Goal: Task Accomplishment & Management: Manage account settings

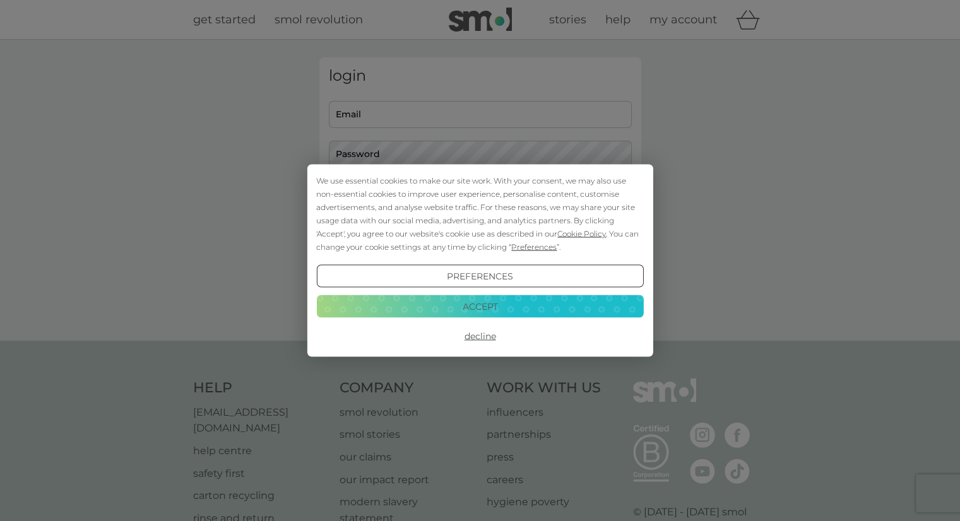
type input "[EMAIL_ADDRESS][DOMAIN_NAME]"
click at [510, 299] on button "Accept" at bounding box center [479, 306] width 327 height 23
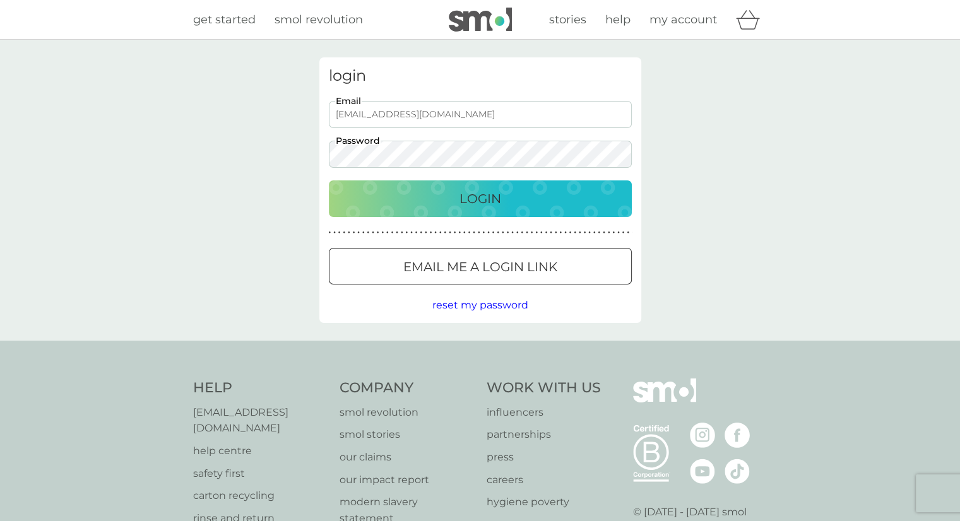
click at [489, 203] on p "Login" at bounding box center [480, 199] width 42 height 20
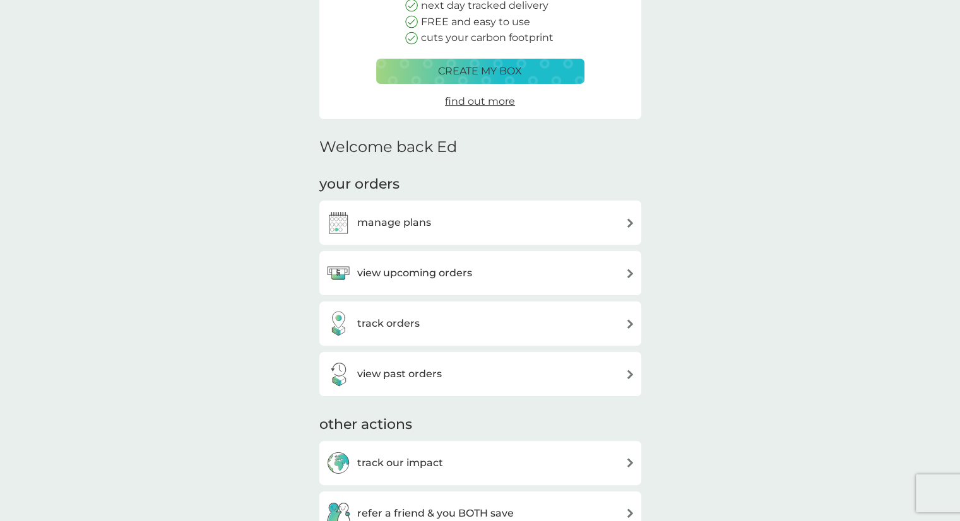
scroll to position [189, 0]
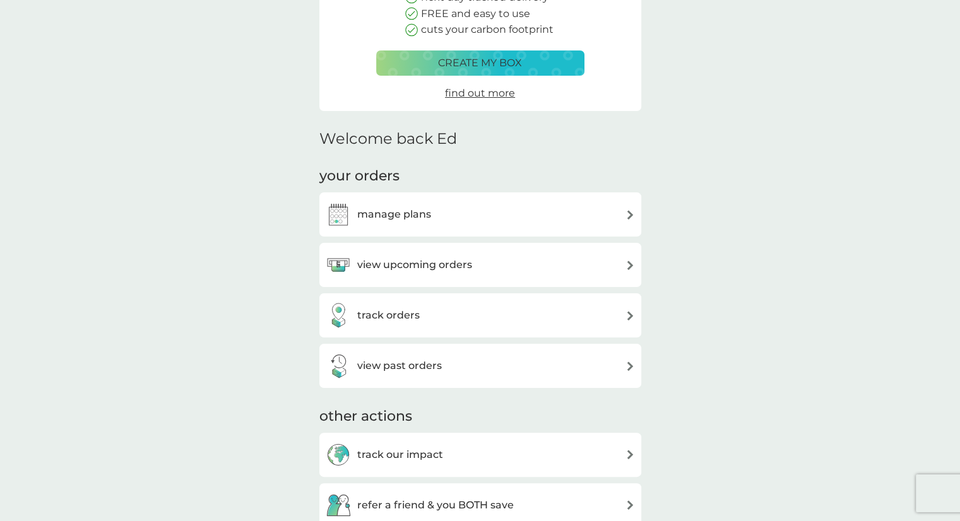
click at [520, 213] on div "manage plans" at bounding box center [480, 214] width 309 height 25
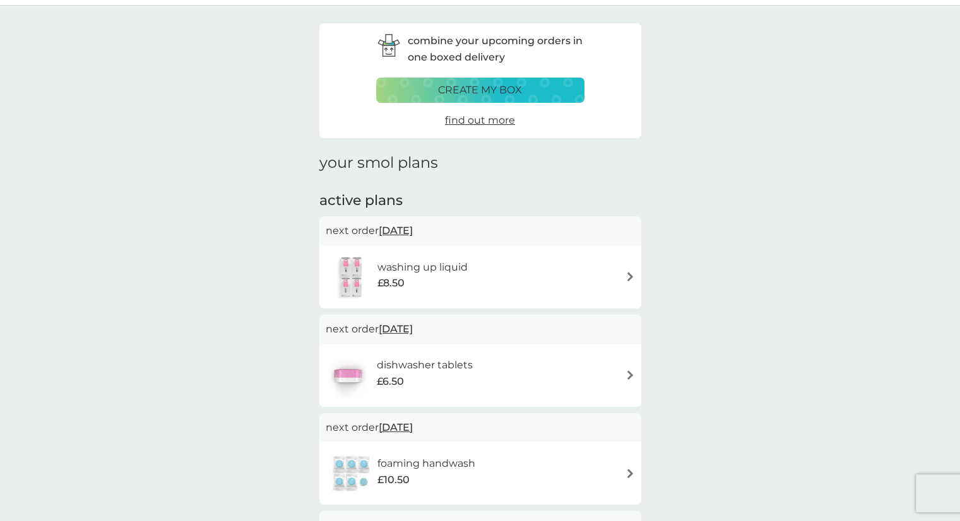
scroll to position [63, 0]
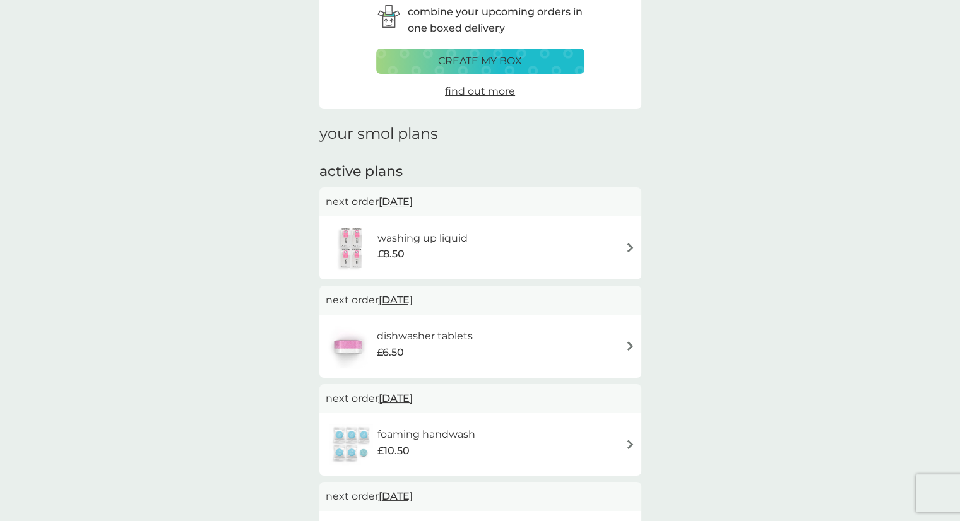
click at [638, 250] on div "washing up liquid £8.50" at bounding box center [480, 247] width 322 height 63
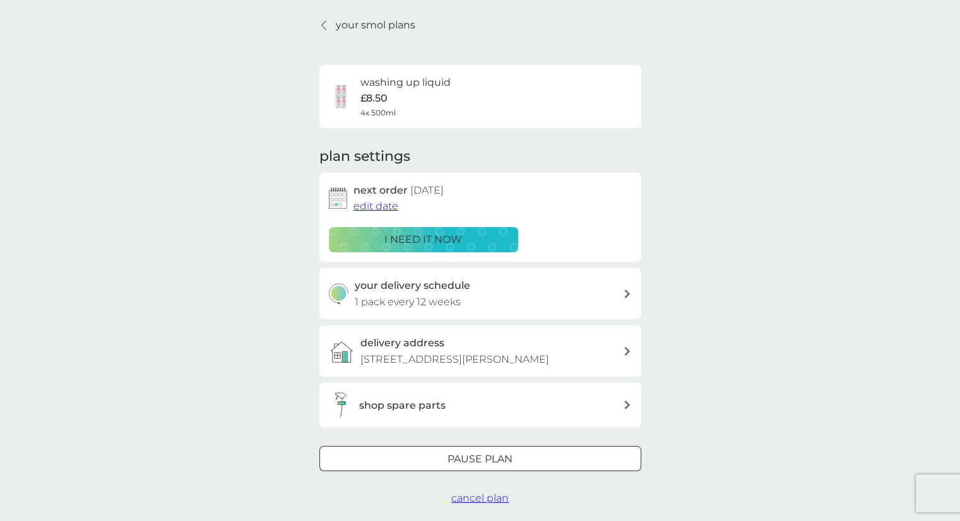
scroll to position [63, 0]
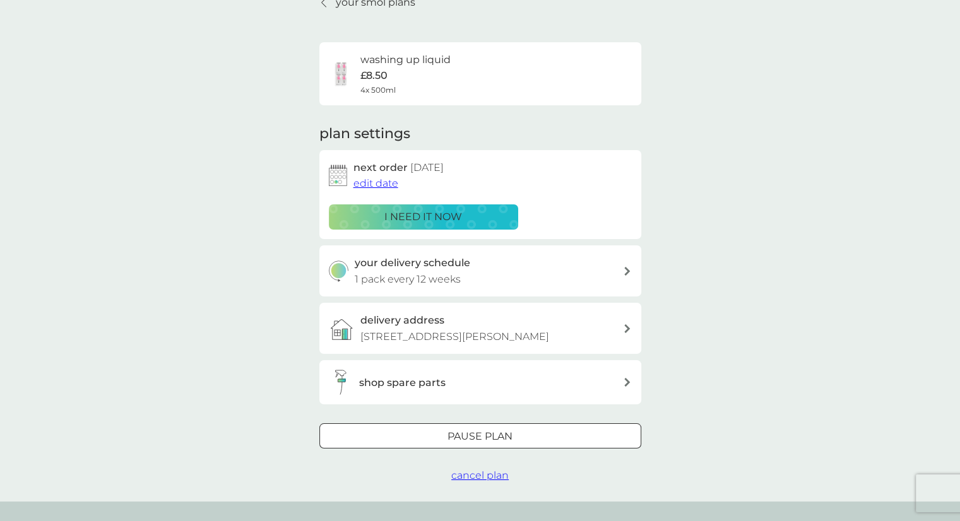
click at [381, 181] on span "edit date" at bounding box center [375, 183] width 45 height 12
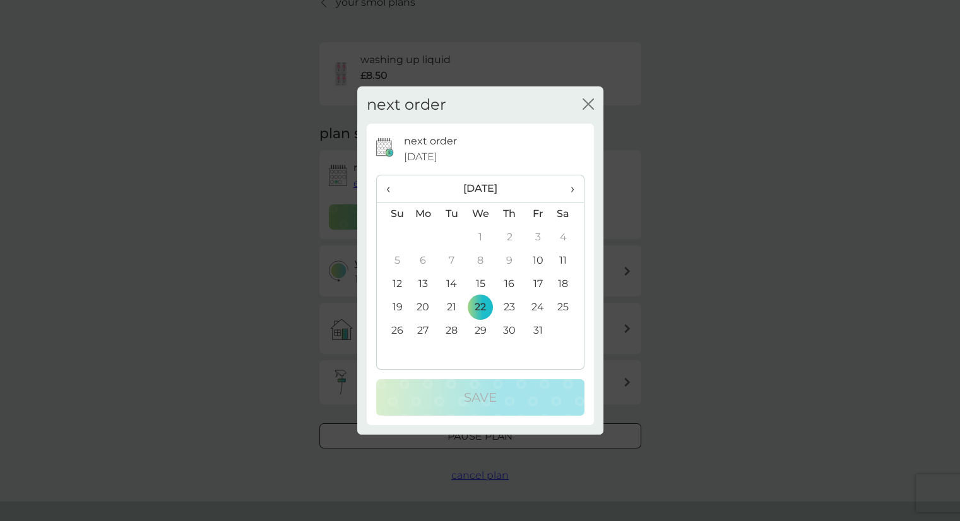
click at [573, 186] on span "›" at bounding box center [567, 188] width 13 height 26
click at [481, 308] on td "19" at bounding box center [480, 307] width 29 height 23
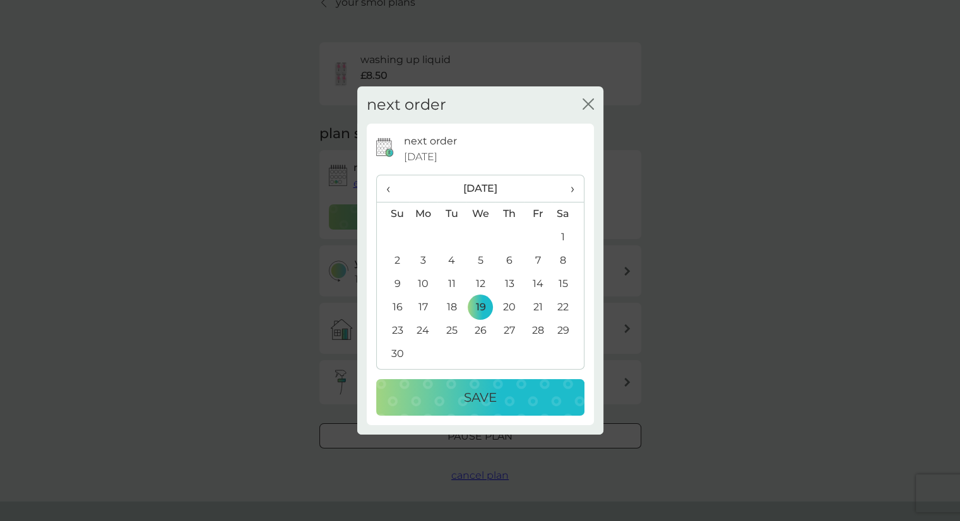
click at [493, 400] on p "Save" at bounding box center [480, 397] width 33 height 20
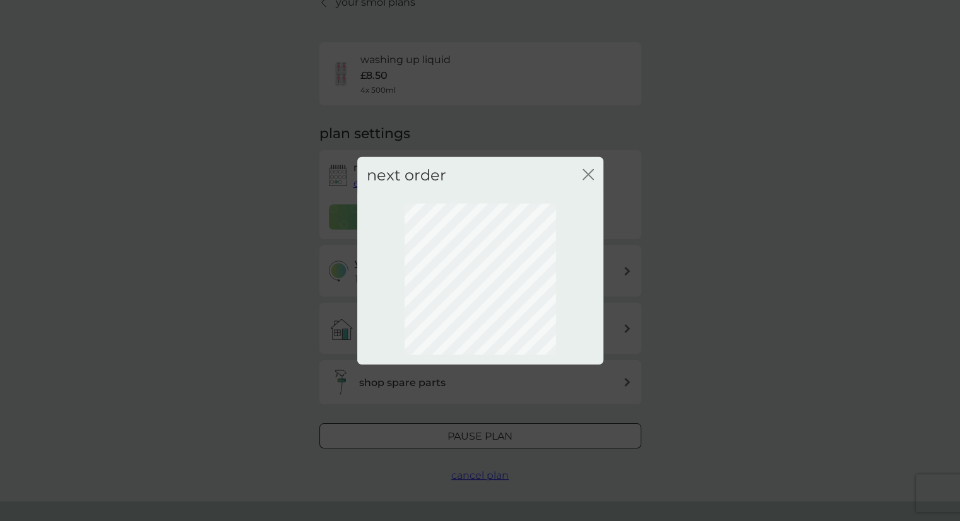
click at [590, 170] on icon "close" at bounding box center [587, 174] width 11 height 11
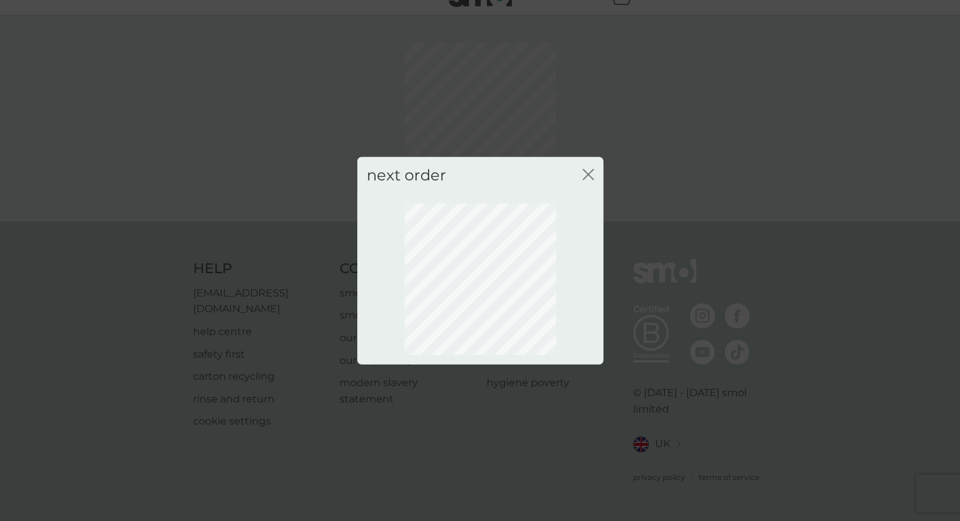
scroll to position [8, 0]
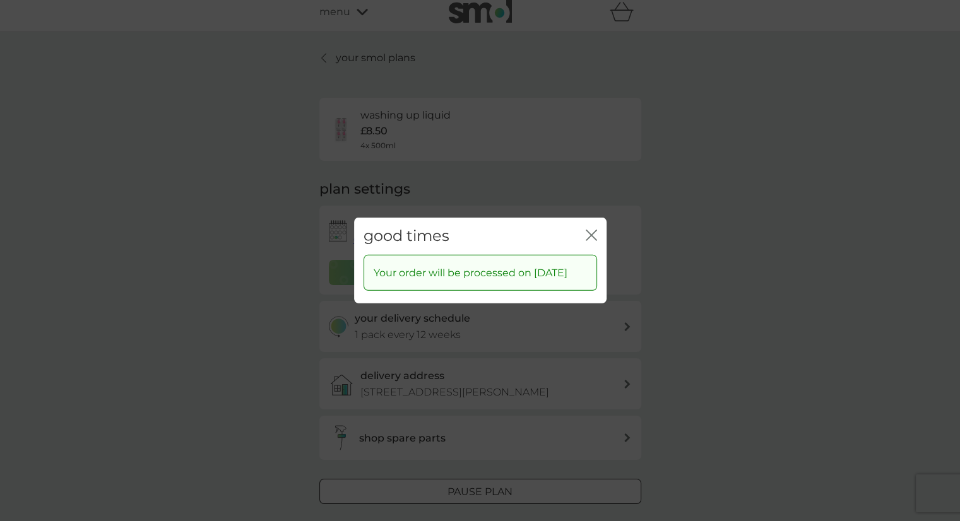
click at [587, 230] on icon "close" at bounding box center [590, 235] width 11 height 11
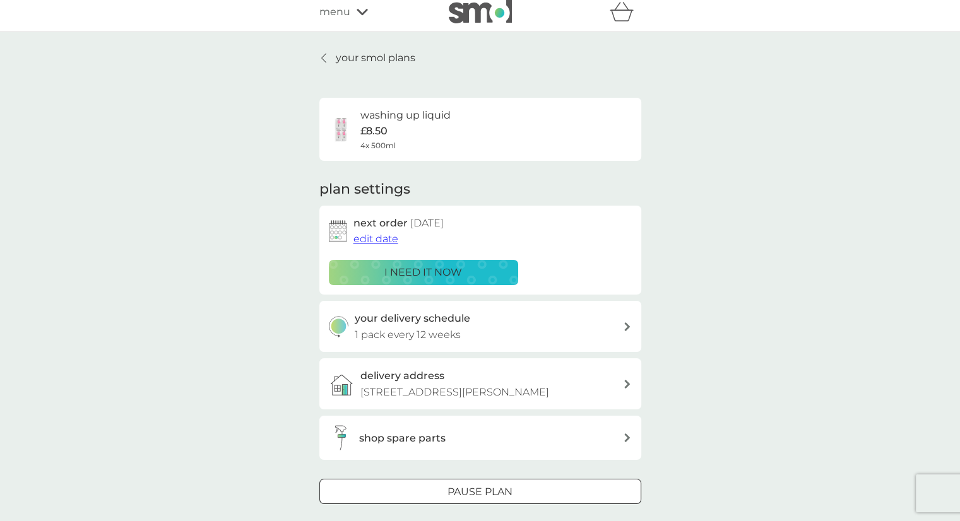
click at [325, 56] on icon at bounding box center [323, 58] width 5 height 10
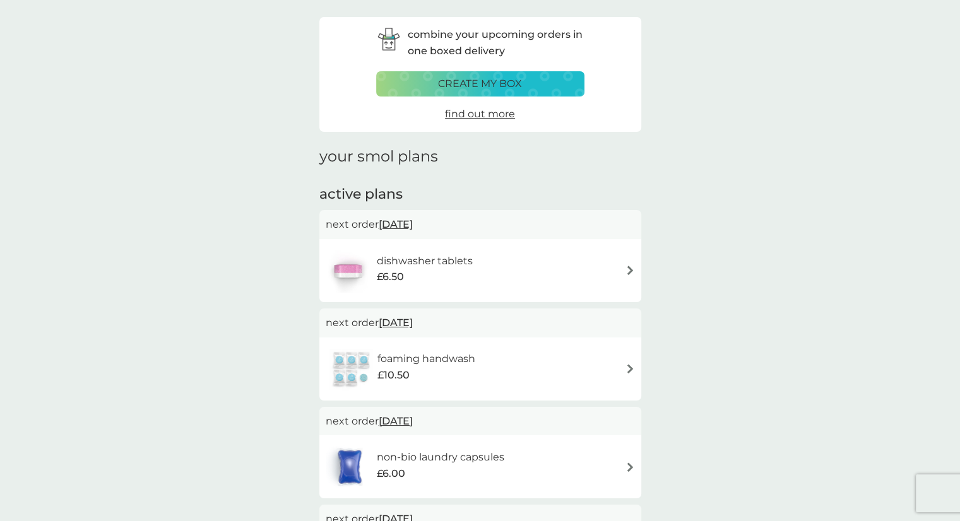
scroll to position [63, 0]
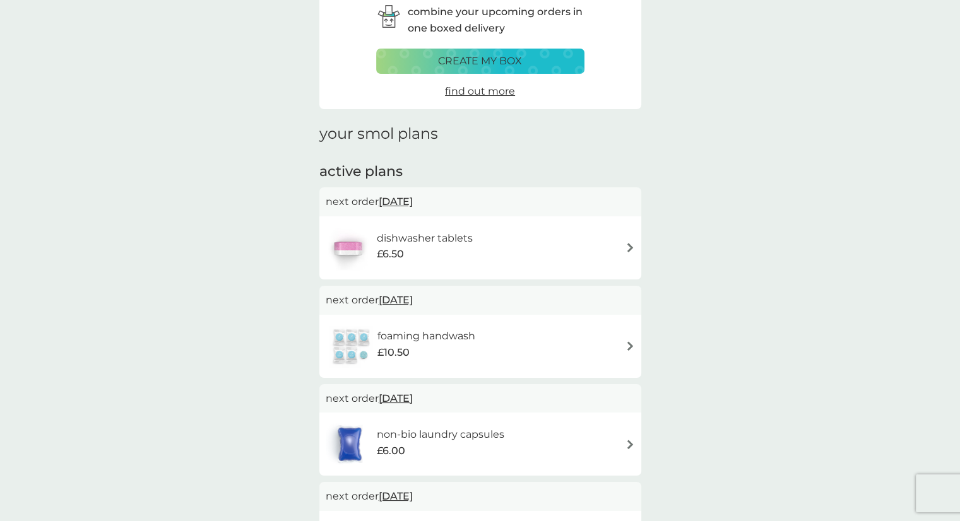
click at [605, 245] on div "dishwasher tablets £6.50" at bounding box center [480, 248] width 309 height 44
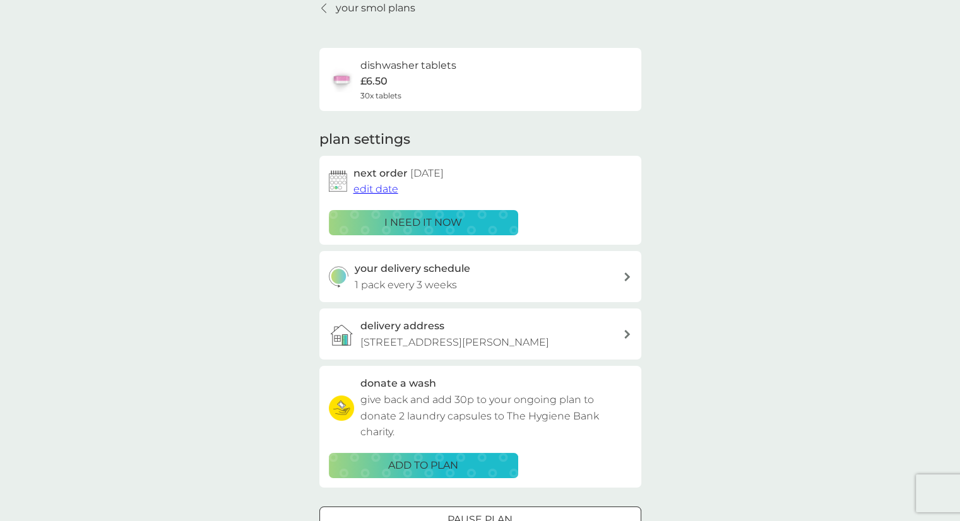
scroll to position [126, 0]
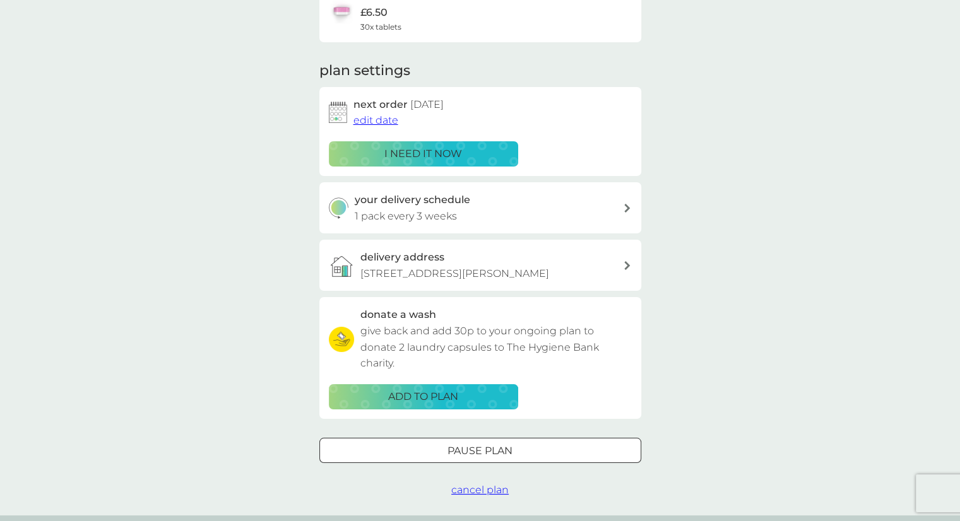
click at [500, 447] on div at bounding box center [479, 450] width 45 height 13
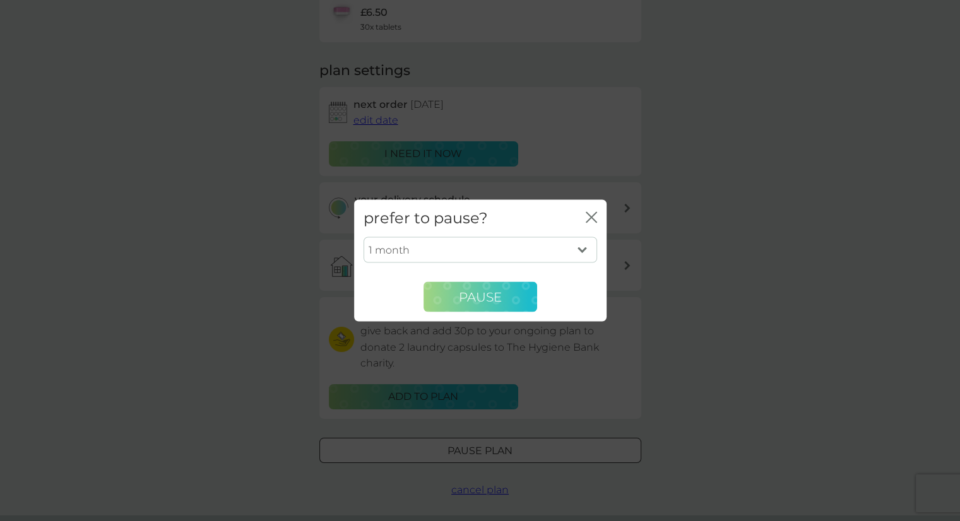
click at [520, 293] on button "Pause" at bounding box center [480, 297] width 114 height 30
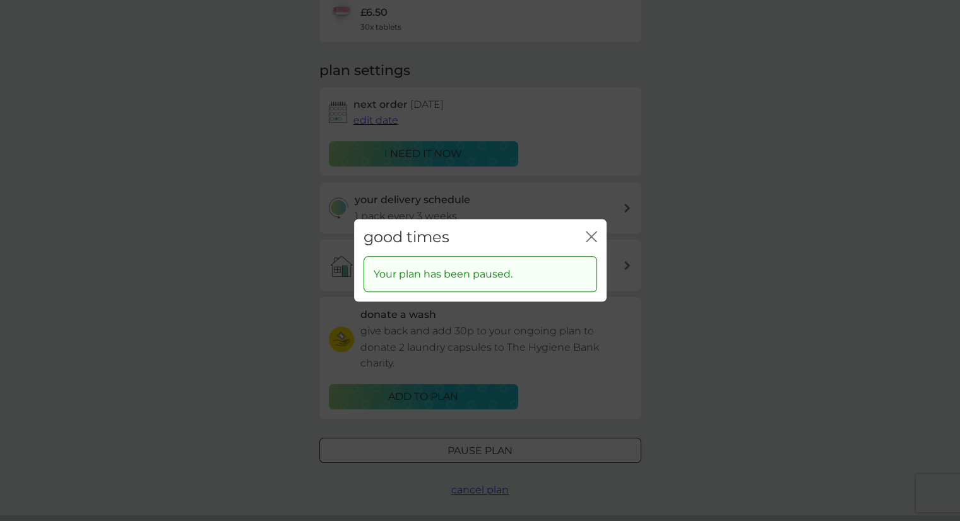
click at [595, 240] on icon "close" at bounding box center [590, 236] width 11 height 11
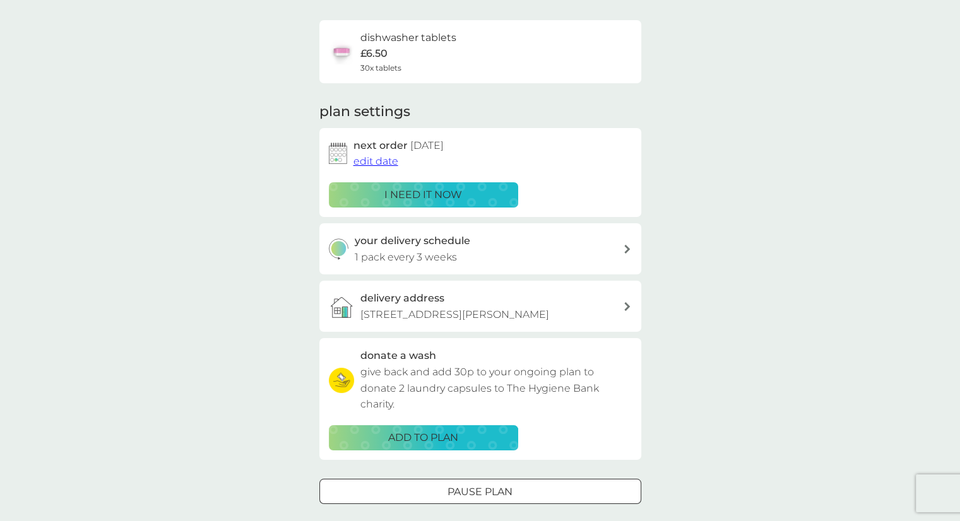
scroll to position [63, 0]
